Goal: Check status

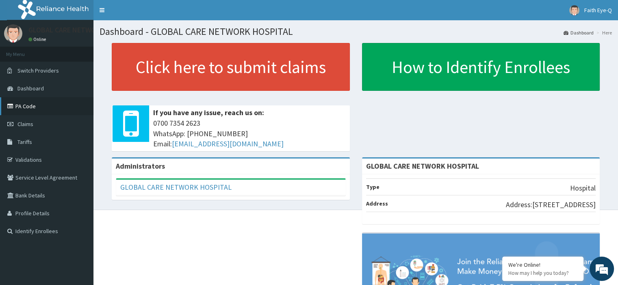
click at [42, 109] on link "PA Code" at bounding box center [46, 106] width 93 height 18
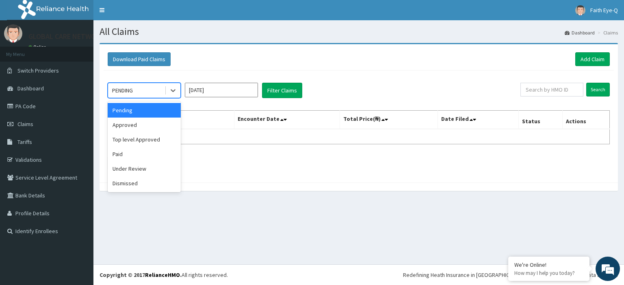
click at [151, 125] on div "Approved" at bounding box center [144, 125] width 73 height 15
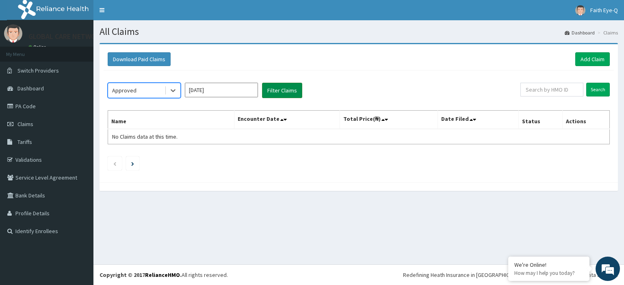
click at [266, 88] on button "Filter Claims" at bounding box center [282, 90] width 40 height 15
click at [205, 91] on input "[DATE]" at bounding box center [221, 90] width 73 height 15
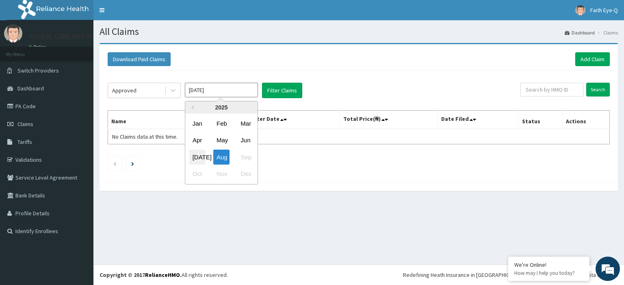
click at [198, 158] on div "[DATE]" at bounding box center [197, 157] width 16 height 15
type input "[DATE]"
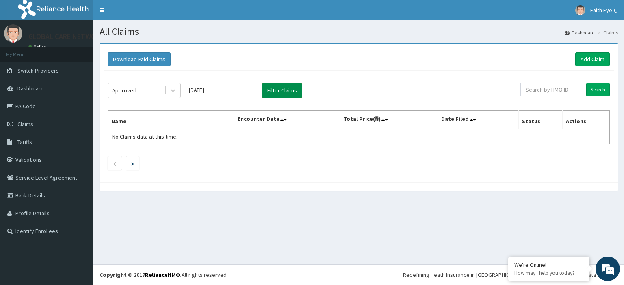
click at [285, 85] on button "Filter Claims" at bounding box center [282, 90] width 40 height 15
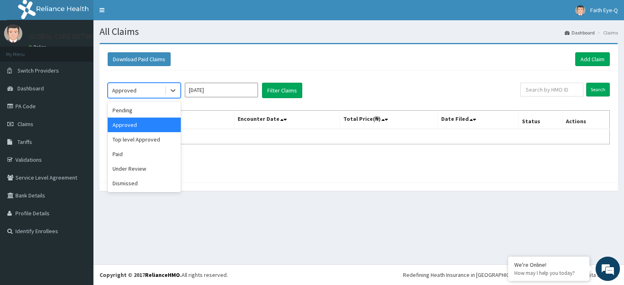
click at [144, 156] on div "Paid" at bounding box center [144, 154] width 73 height 15
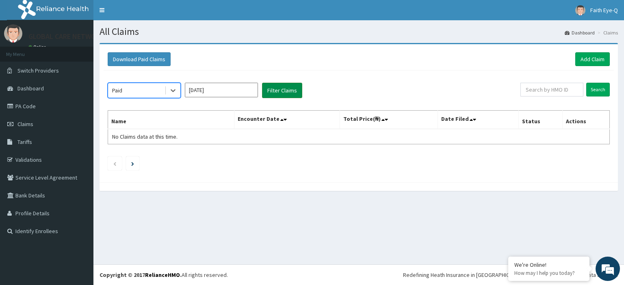
click at [274, 91] on button "Filter Claims" at bounding box center [282, 90] width 40 height 15
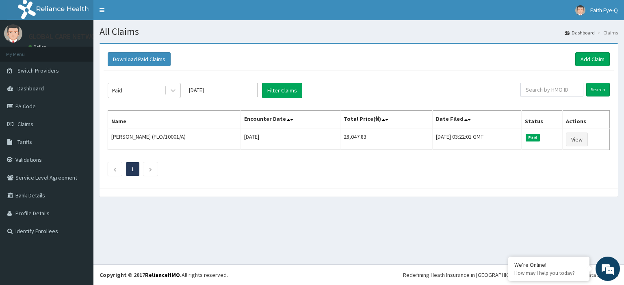
click at [623, 171] on div "Download Paid Claims Add Claim × Note you can only download claims within a max…" at bounding box center [358, 124] width 530 height 162
click at [623, 192] on div "Download Paid Claims Add Claim × Note you can only download claims within a max…" at bounding box center [358, 124] width 530 height 162
click at [623, 189] on div "Download Paid Claims Add Claim × Note you can only download claims within a max…" at bounding box center [358, 124] width 530 height 162
